Goal: Information Seeking & Learning: Find specific fact

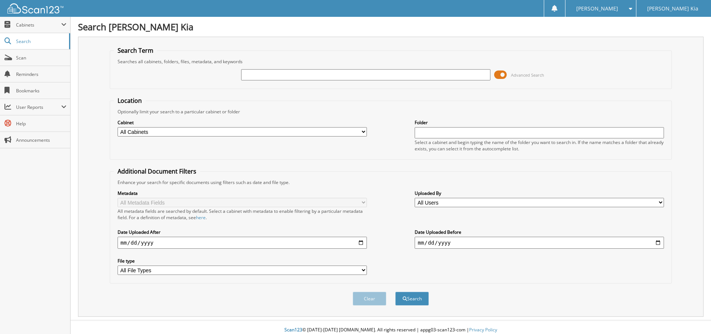
click at [258, 78] on input "text" at bounding box center [365, 74] width 249 height 11
type input "[PERSON_NAME]"
click at [396, 291] on button "Search" at bounding box center [413, 298] width 34 height 14
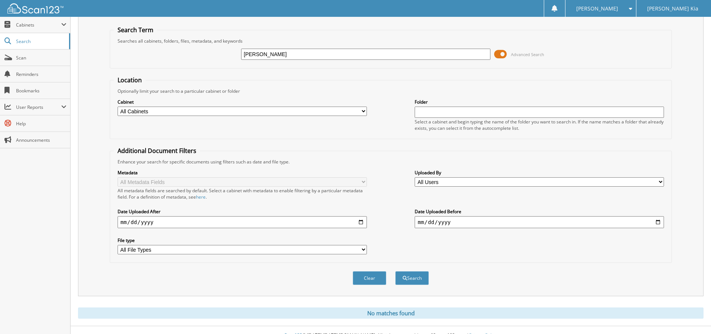
scroll to position [32, 0]
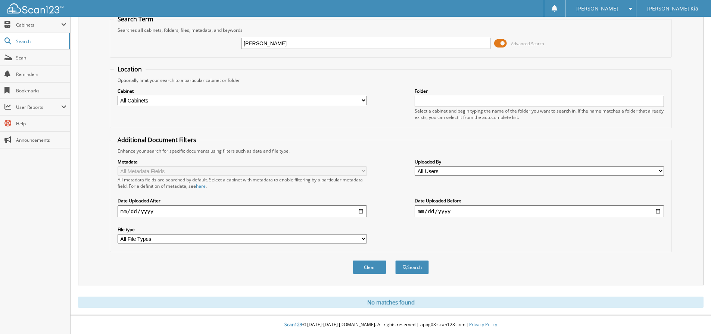
click at [295, 44] on input "[PERSON_NAME]" at bounding box center [365, 43] width 249 height 11
drag, startPoint x: 295, startPoint y: 44, endPoint x: 262, endPoint y: 42, distance: 32.6
click at [262, 42] on input "[PERSON_NAME]" at bounding box center [365, 43] width 249 height 11
type input "[PERSON_NAME]"
click at [396, 260] on button "Search" at bounding box center [413, 267] width 34 height 14
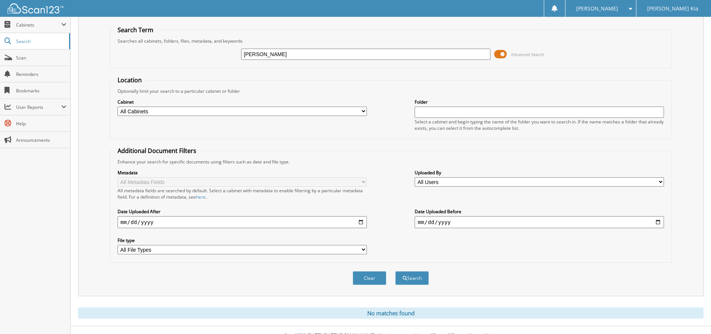
scroll to position [32, 0]
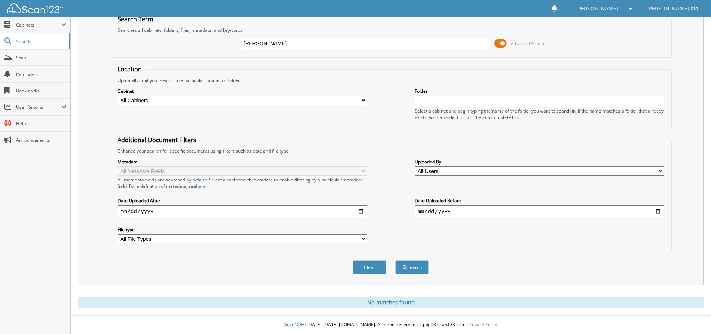
drag, startPoint x: 311, startPoint y: 44, endPoint x: 245, endPoint y: 46, distance: 65.8
click at [245, 46] on input "ramon hernandez" at bounding box center [365, 43] width 249 height 11
type input "r"
type input "[PERSON_NAME]"
click at [396, 260] on button "Search" at bounding box center [413, 267] width 34 height 14
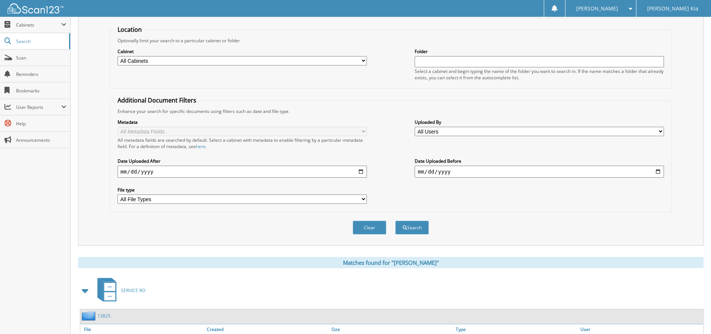
scroll to position [125, 0]
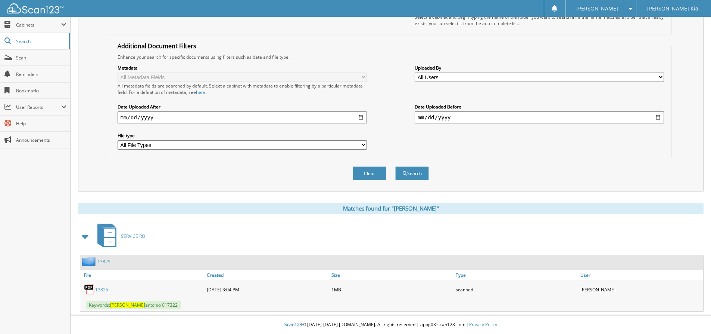
click at [105, 289] on link "13825" at bounding box center [101, 289] width 13 height 6
click at [129, 305] on span "Keywords: ramon antonio 017322" at bounding box center [133, 304] width 95 height 9
